Goal: Use online tool/utility: Utilize a website feature to perform a specific function

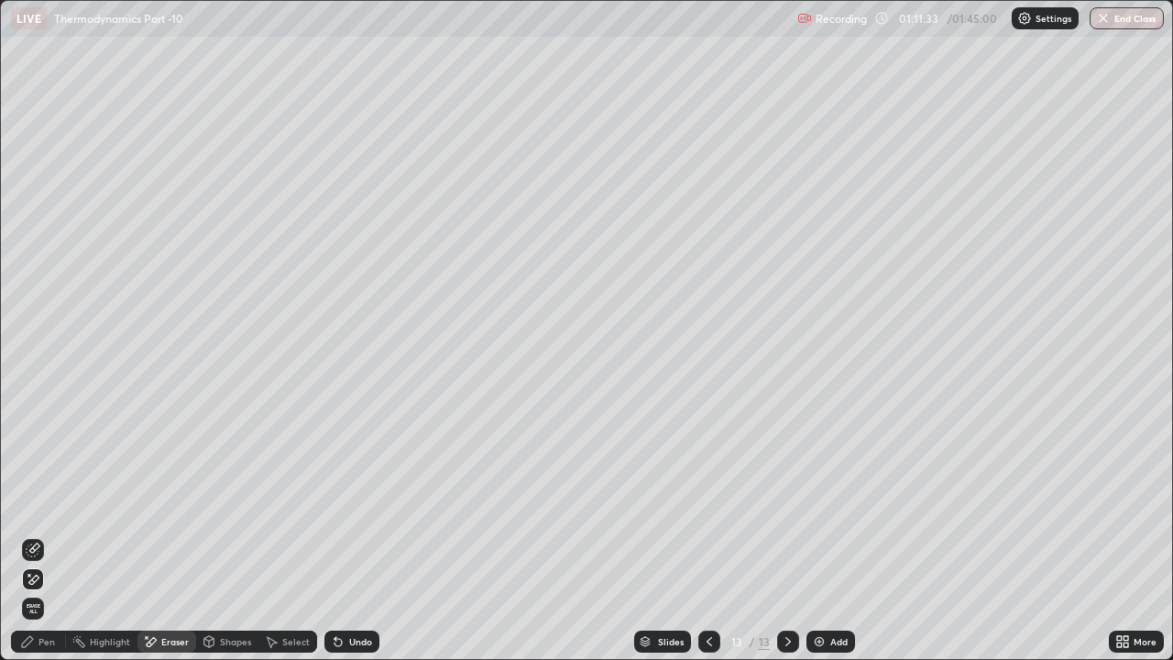
scroll to position [660, 1173]
click at [44, 651] on div "Pen" at bounding box center [38, 642] width 55 height 22
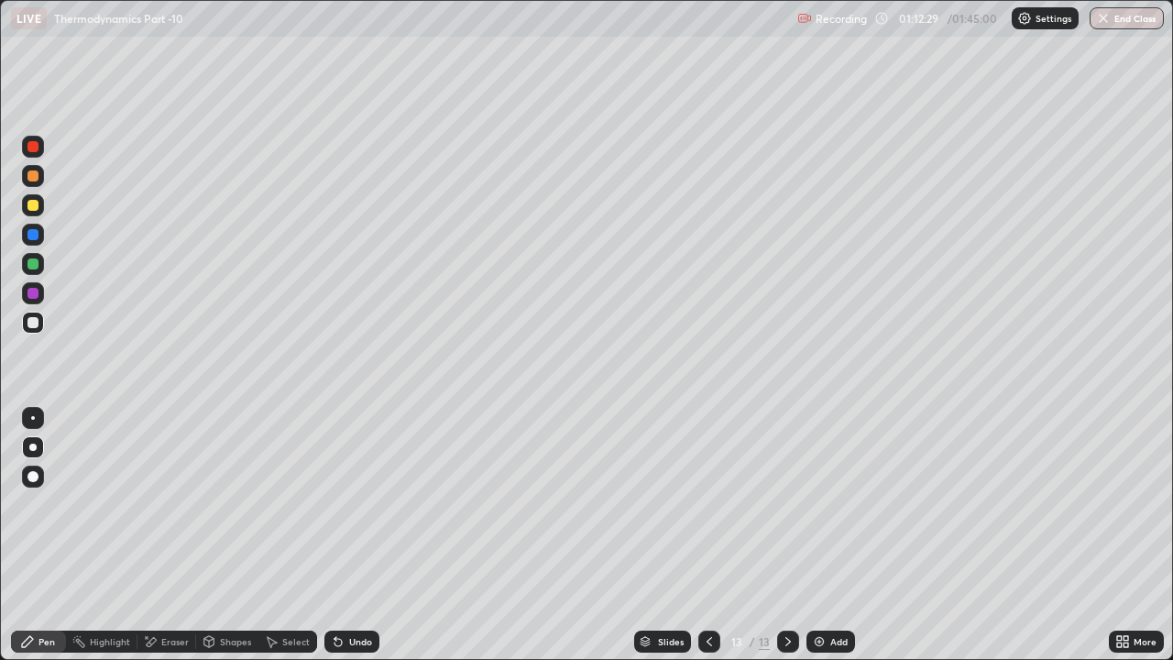
click at [707, 644] on icon at bounding box center [709, 641] width 15 height 15
click at [788, 637] on icon at bounding box center [788, 641] width 15 height 15
click at [715, 634] on div at bounding box center [710, 642] width 22 height 22
click at [787, 642] on icon at bounding box center [788, 641] width 15 height 15
click at [367, 639] on div "Undo" at bounding box center [360, 641] width 23 height 9
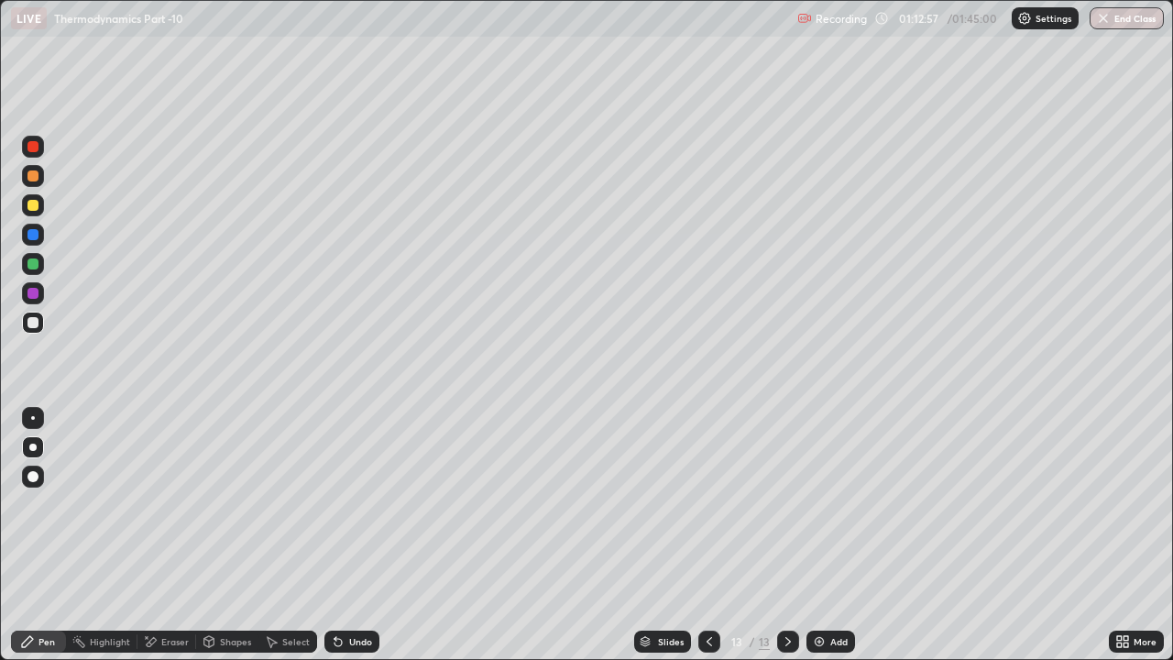
click at [360, 640] on div "Undo" at bounding box center [360, 641] width 23 height 9
click at [358, 639] on div "Undo" at bounding box center [360, 641] width 23 height 9
click at [356, 644] on div "Undo" at bounding box center [360, 641] width 23 height 9
click at [360, 643] on div "Undo" at bounding box center [360, 641] width 23 height 9
click at [353, 643] on div "Undo" at bounding box center [360, 641] width 23 height 9
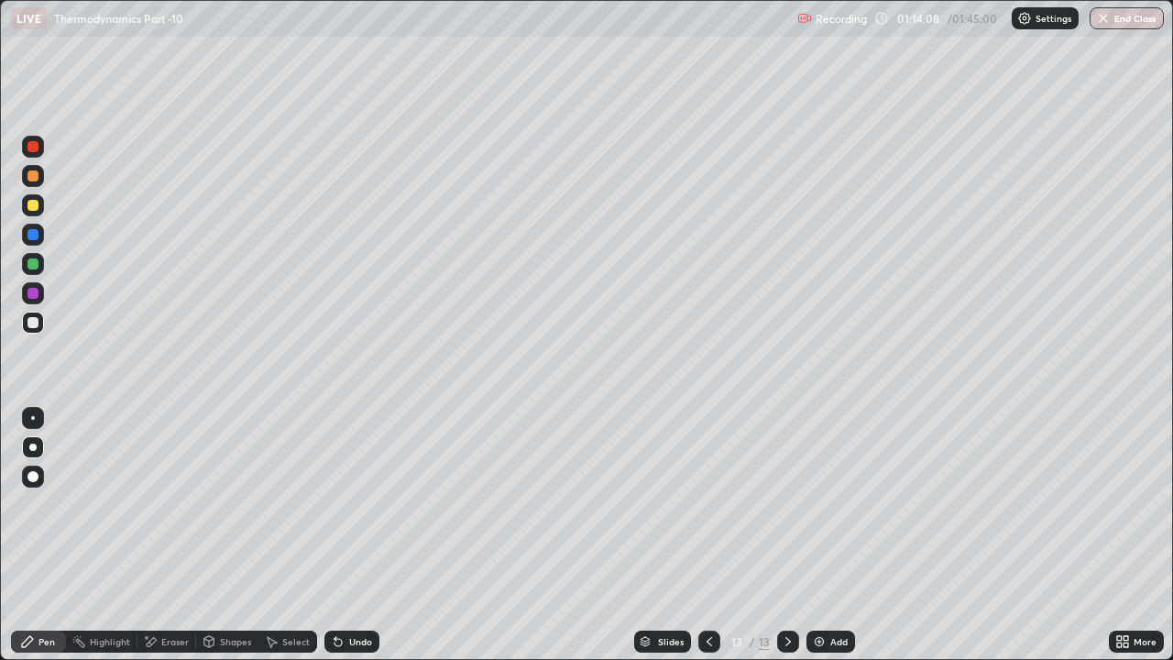
click at [707, 639] on icon at bounding box center [710, 641] width 6 height 9
click at [785, 640] on icon at bounding box center [788, 641] width 15 height 15
click at [366, 633] on div "Undo" at bounding box center [352, 642] width 55 height 22
click at [171, 644] on div "Eraser" at bounding box center [175, 641] width 28 height 9
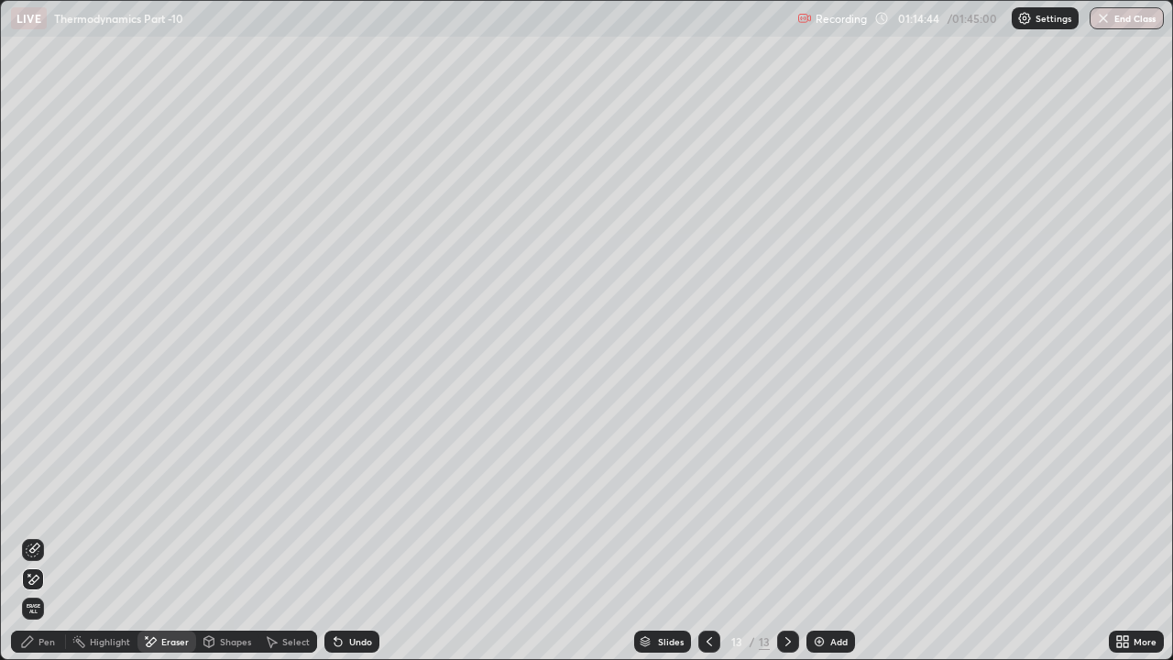
click at [41, 648] on div "Pen" at bounding box center [38, 642] width 55 height 22
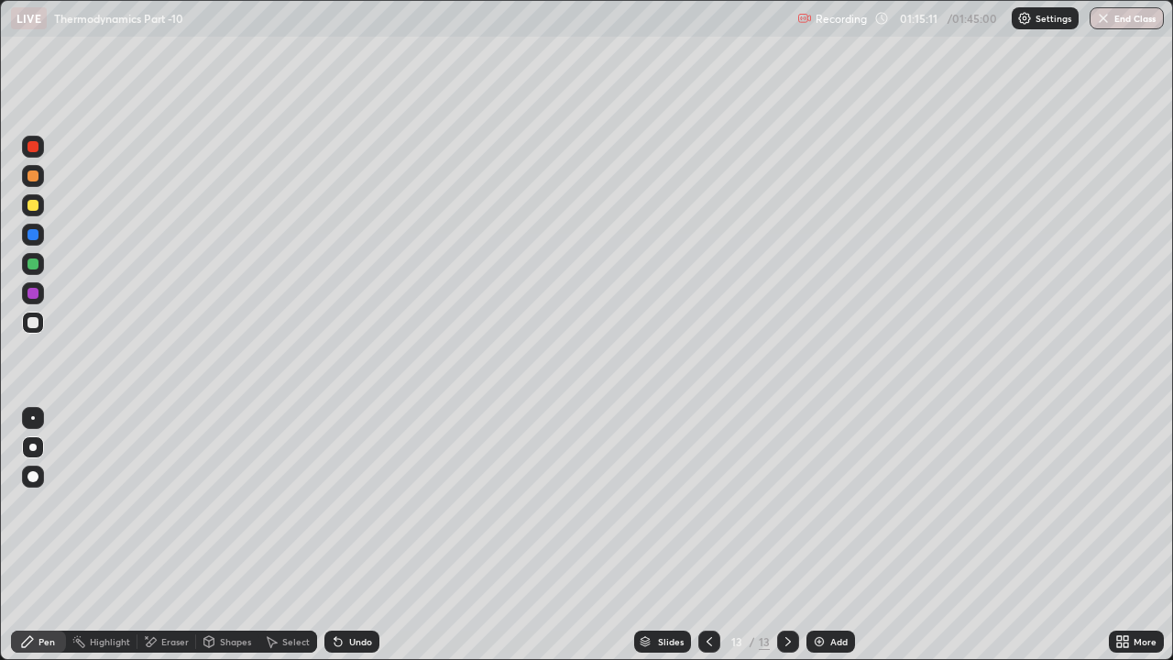
click at [33, 177] on div at bounding box center [33, 176] width 11 height 11
click at [367, 640] on div "Undo" at bounding box center [360, 641] width 23 height 9
click at [371, 642] on div "Undo" at bounding box center [352, 642] width 55 height 22
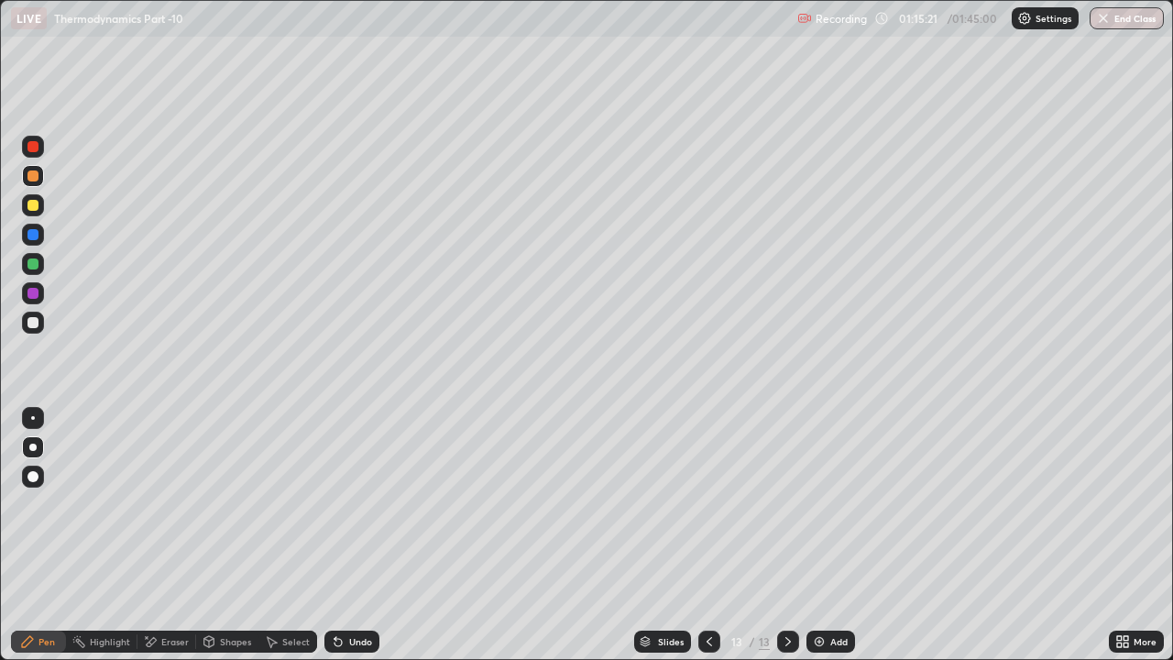
click at [374, 637] on div "Undo" at bounding box center [352, 642] width 55 height 22
click at [708, 643] on icon at bounding box center [709, 641] width 15 height 15
click at [787, 642] on icon at bounding box center [788, 641] width 15 height 15
click at [837, 642] on div "Add" at bounding box center [839, 641] width 17 height 9
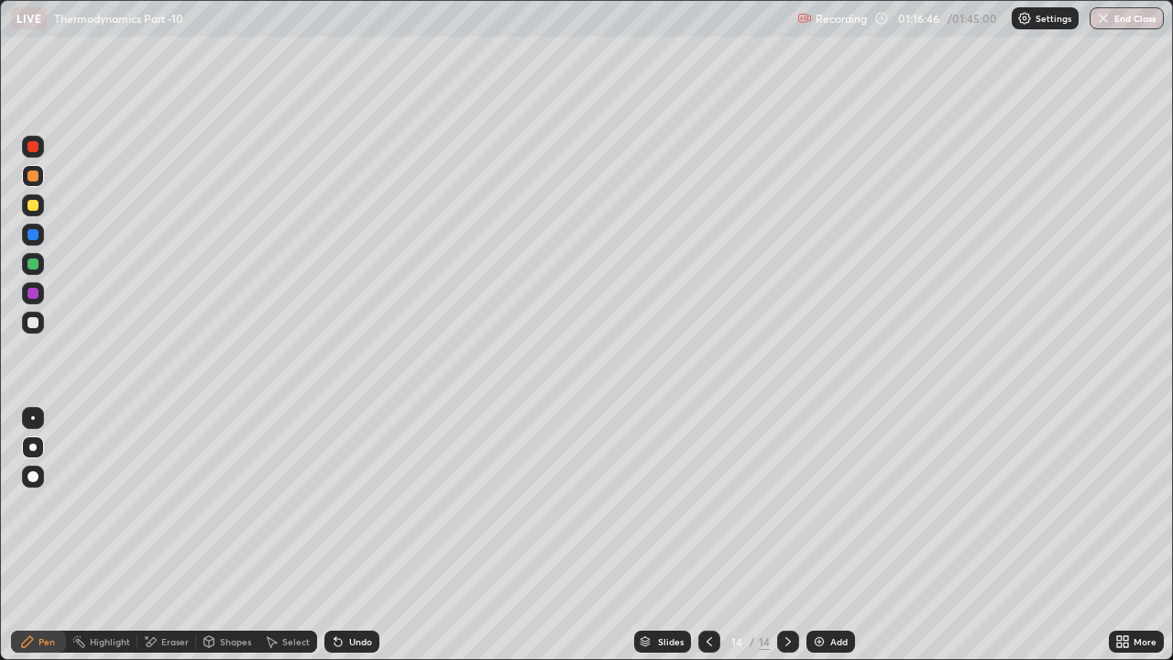
click at [36, 213] on div at bounding box center [33, 205] width 22 height 22
click at [708, 642] on icon at bounding box center [709, 641] width 15 height 15
click at [707, 640] on icon at bounding box center [710, 641] width 6 height 9
click at [784, 639] on icon at bounding box center [788, 641] width 15 height 15
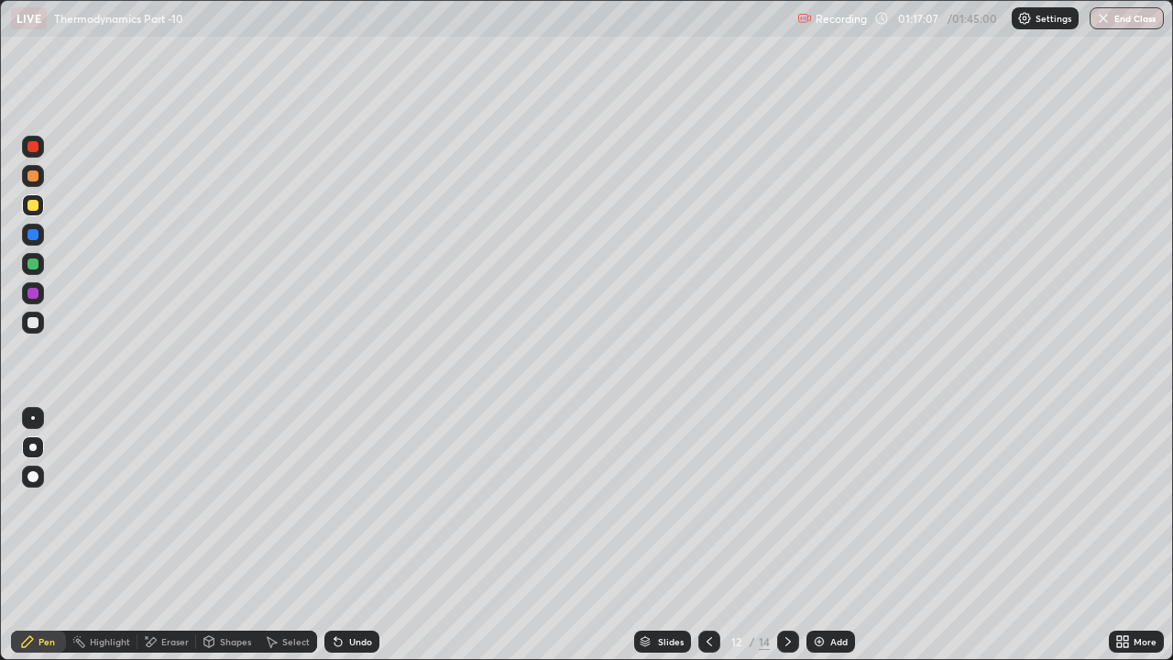
click at [784, 637] on icon at bounding box center [788, 641] width 15 height 15
click at [784, 639] on icon at bounding box center [788, 641] width 15 height 15
click at [220, 638] on div "Shapes" at bounding box center [235, 641] width 31 height 9
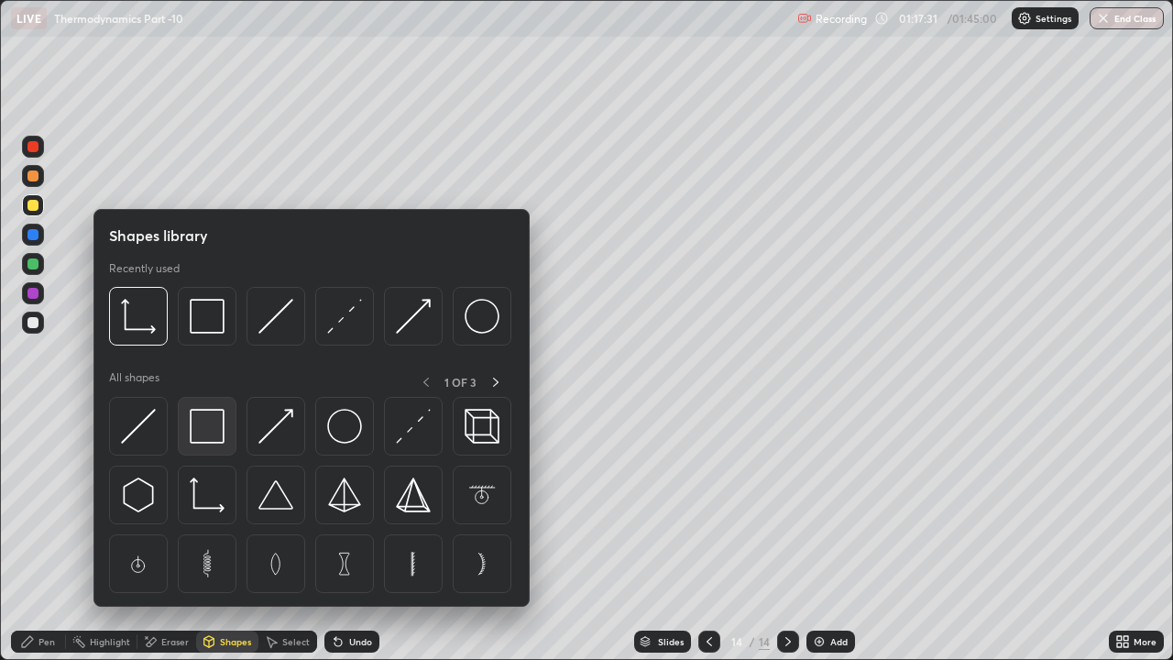
click at [194, 416] on img at bounding box center [207, 426] width 35 height 35
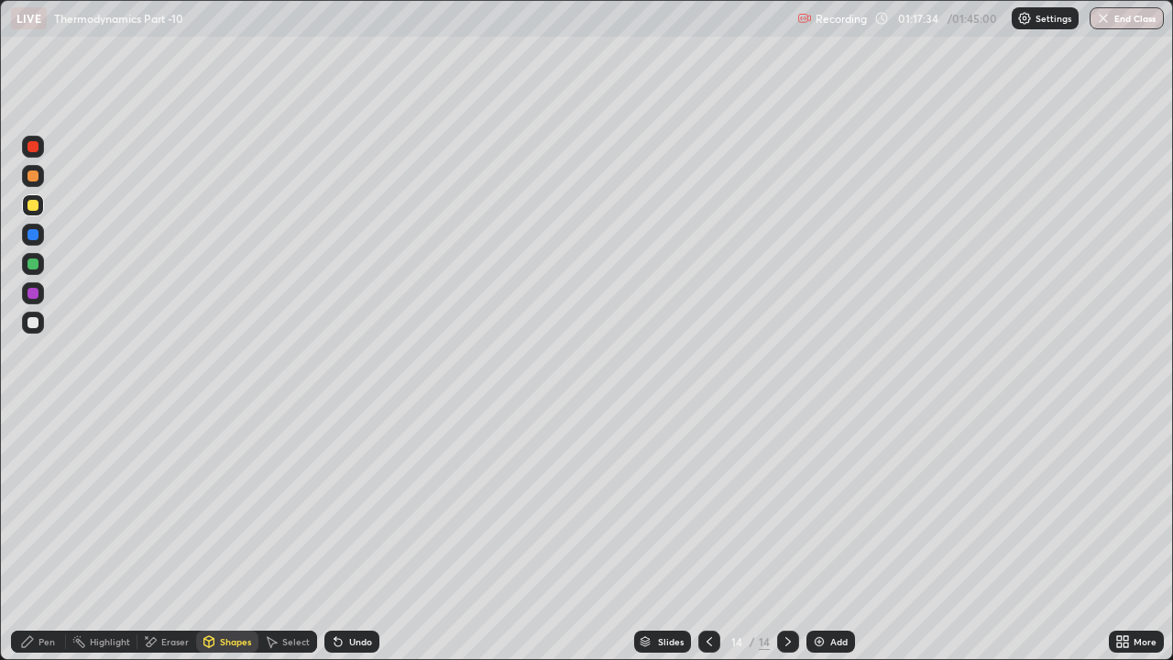
click at [40, 650] on div "Pen" at bounding box center [38, 642] width 55 height 22
click at [31, 319] on div at bounding box center [33, 322] width 11 height 11
click at [372, 642] on div "Undo" at bounding box center [352, 642] width 55 height 22
click at [365, 637] on div "Undo" at bounding box center [360, 641] width 23 height 9
click at [366, 639] on div "Undo" at bounding box center [360, 641] width 23 height 9
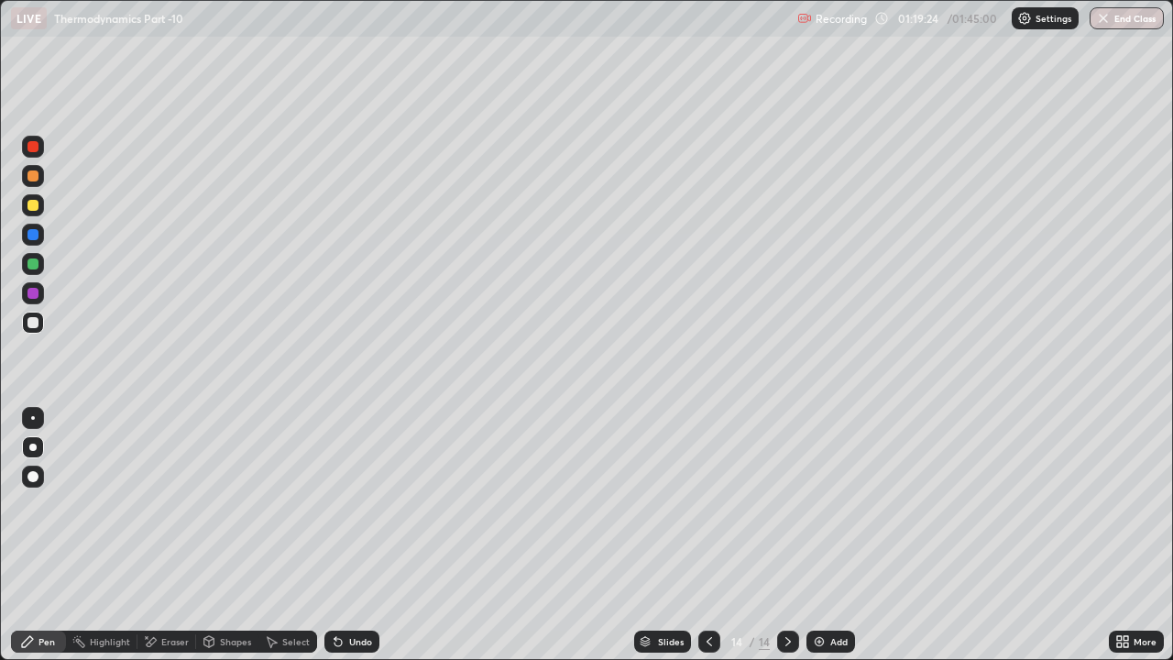
click at [366, 639] on div "Undo" at bounding box center [360, 641] width 23 height 9
click at [369, 639] on div "Undo" at bounding box center [360, 641] width 23 height 9
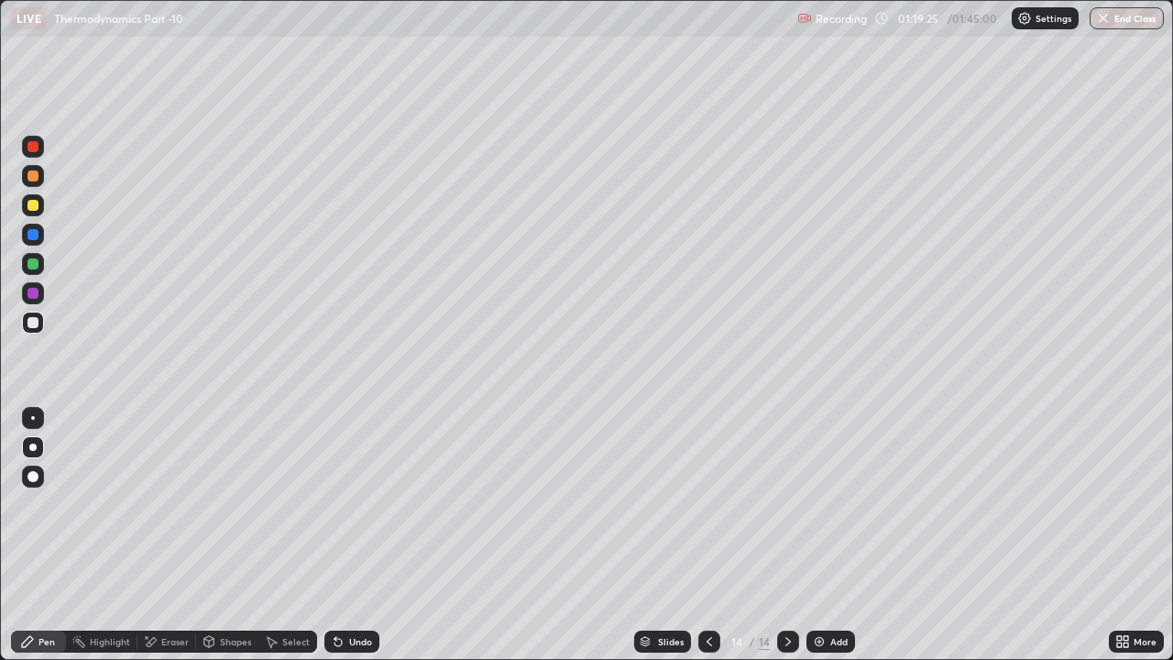
click at [371, 643] on div "Undo" at bounding box center [352, 642] width 55 height 22
click at [708, 642] on icon at bounding box center [709, 641] width 15 height 15
click at [788, 639] on icon at bounding box center [788, 641] width 15 height 15
click at [158, 641] on div "Eraser" at bounding box center [167, 642] width 59 height 22
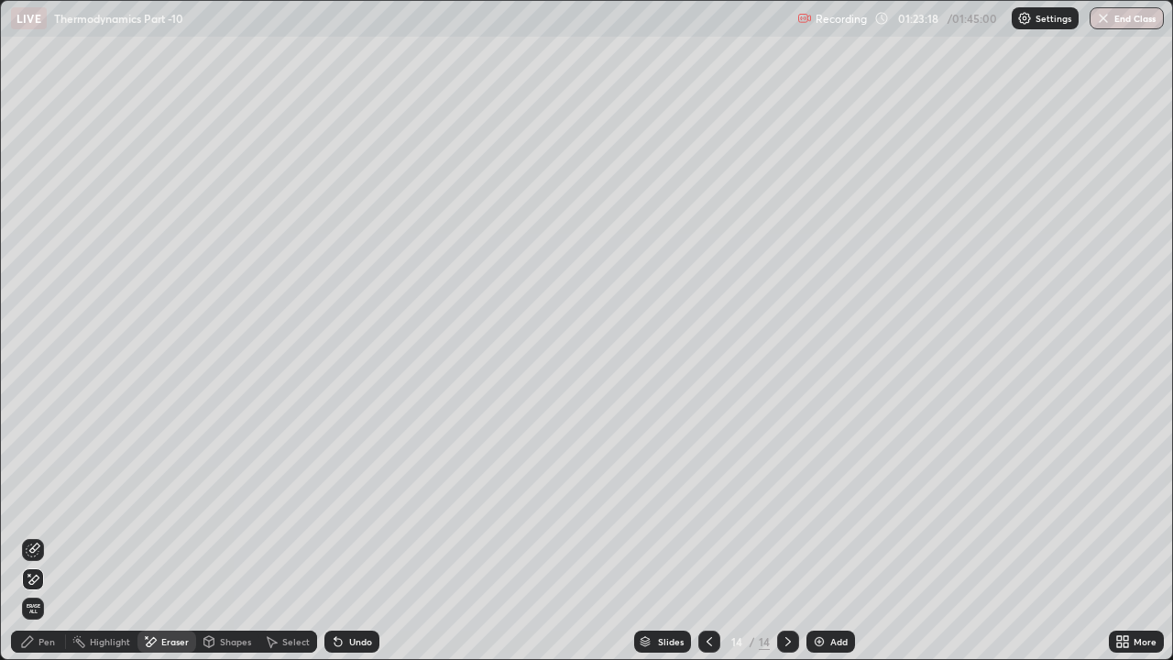
click at [707, 644] on icon at bounding box center [710, 641] width 6 height 9
click at [787, 642] on icon at bounding box center [788, 641] width 15 height 15
click at [707, 642] on icon at bounding box center [709, 641] width 15 height 15
click at [705, 639] on icon at bounding box center [709, 641] width 15 height 15
click at [708, 642] on icon at bounding box center [709, 641] width 15 height 15
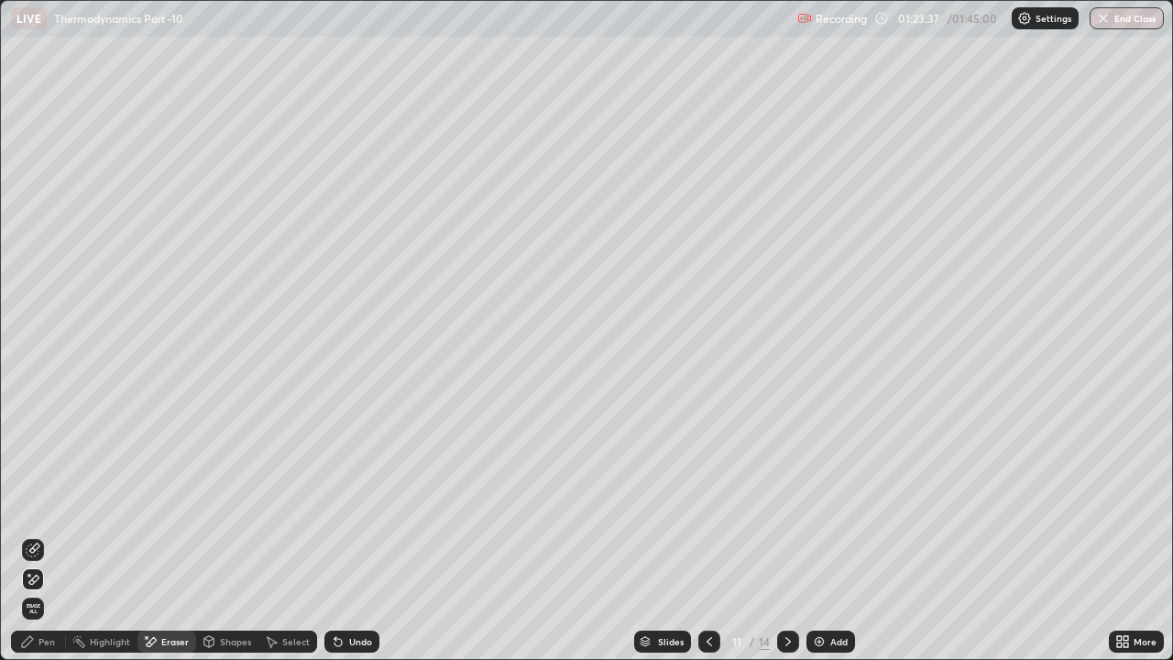
click at [708, 642] on icon at bounding box center [709, 641] width 15 height 15
click at [707, 642] on icon at bounding box center [710, 641] width 6 height 9
click at [709, 654] on div at bounding box center [710, 641] width 22 height 37
click at [787, 642] on icon at bounding box center [788, 641] width 15 height 15
click at [786, 640] on icon at bounding box center [788, 641] width 15 height 15
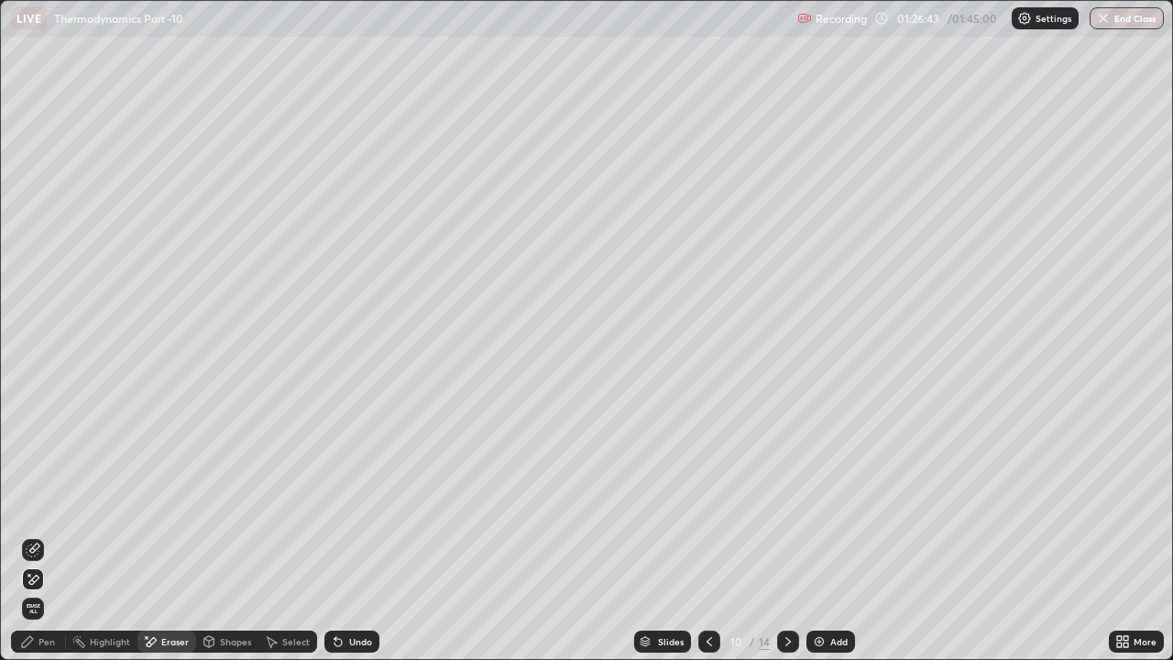
click at [785, 642] on icon at bounding box center [788, 641] width 15 height 15
click at [787, 642] on icon at bounding box center [788, 641] width 15 height 15
click at [708, 642] on icon at bounding box center [709, 641] width 15 height 15
click at [787, 642] on icon at bounding box center [788, 641] width 15 height 15
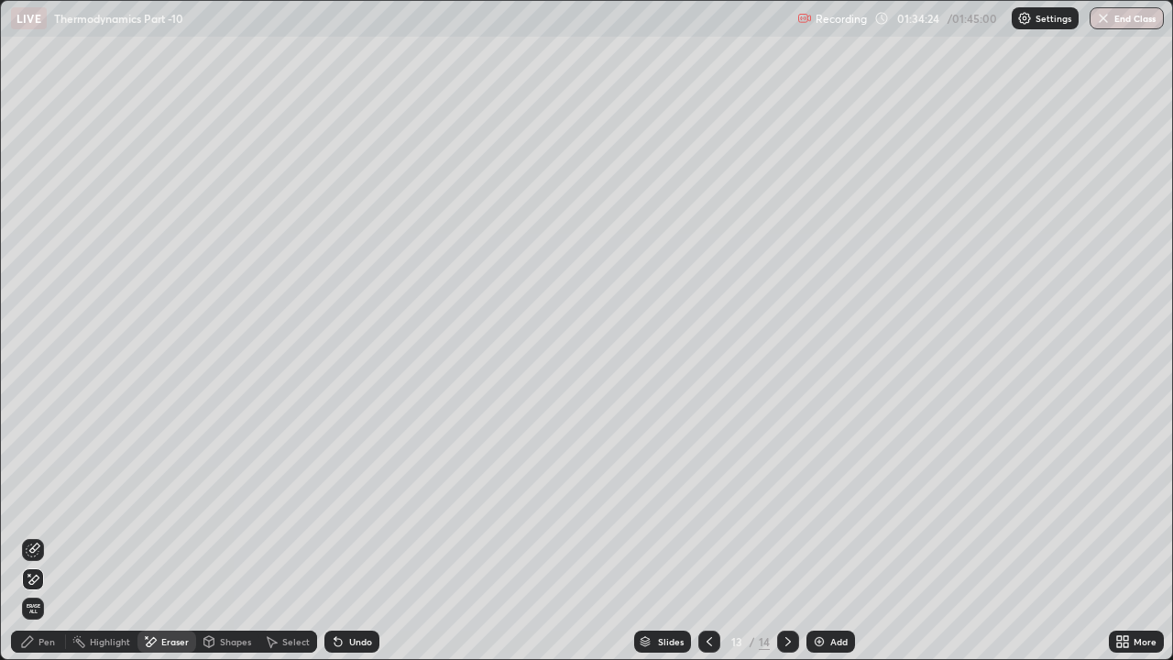
click at [787, 642] on icon at bounding box center [788, 641] width 15 height 15
click at [1149, 22] on button "End Class" at bounding box center [1127, 18] width 74 height 22
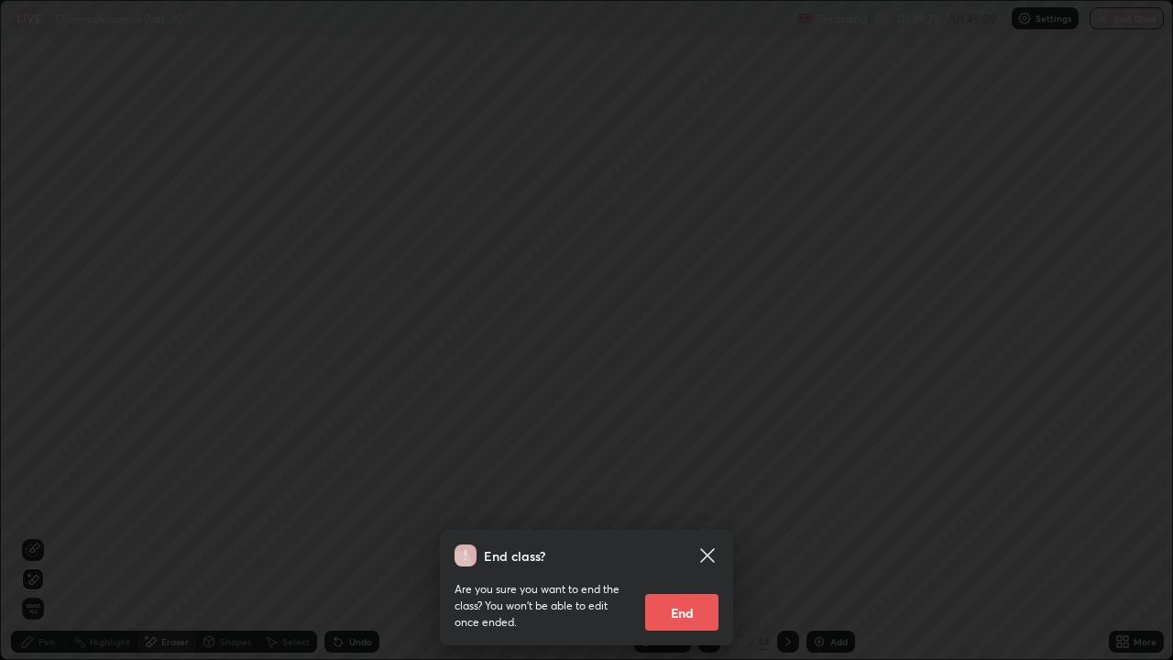
click at [694, 612] on button "End" at bounding box center [681, 612] width 73 height 37
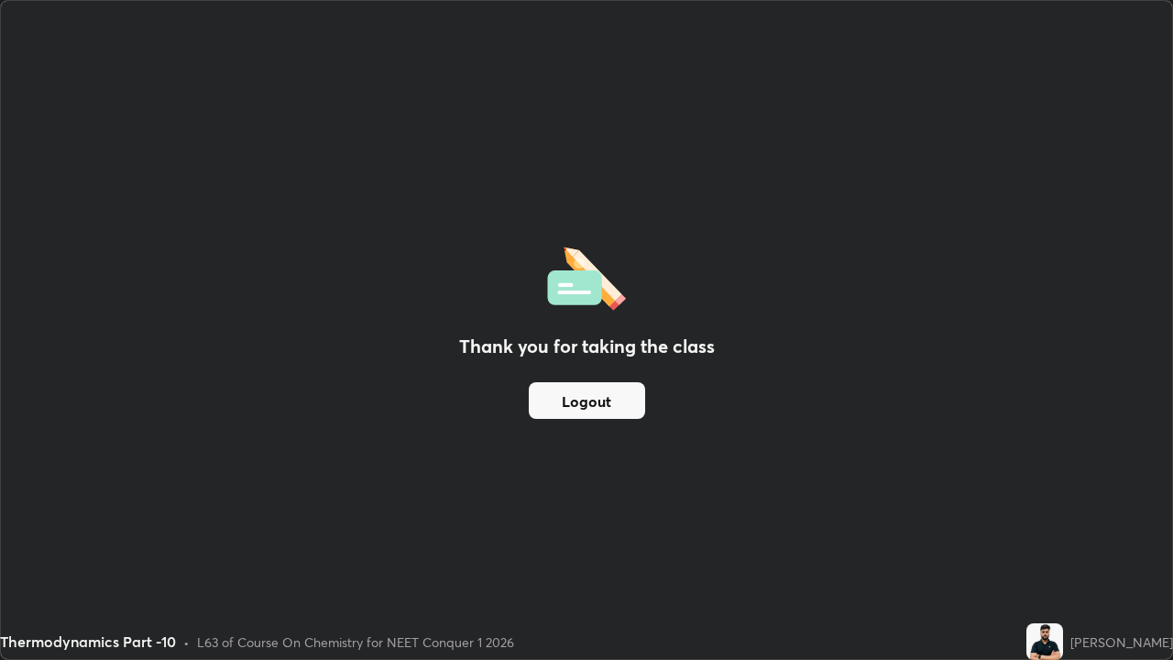
click at [607, 402] on button "Logout" at bounding box center [587, 400] width 116 height 37
click at [616, 401] on button "Logout" at bounding box center [587, 400] width 116 height 37
